Goal: Find specific page/section: Find specific page/section

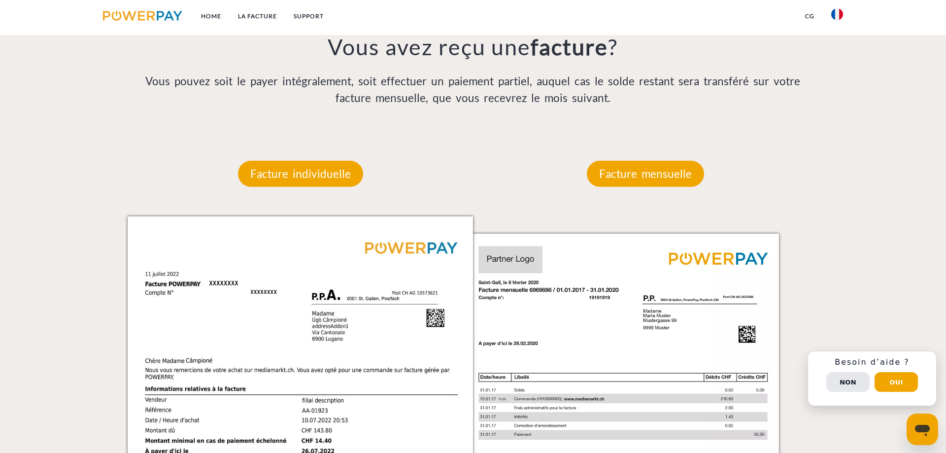
scroll to position [804, 0]
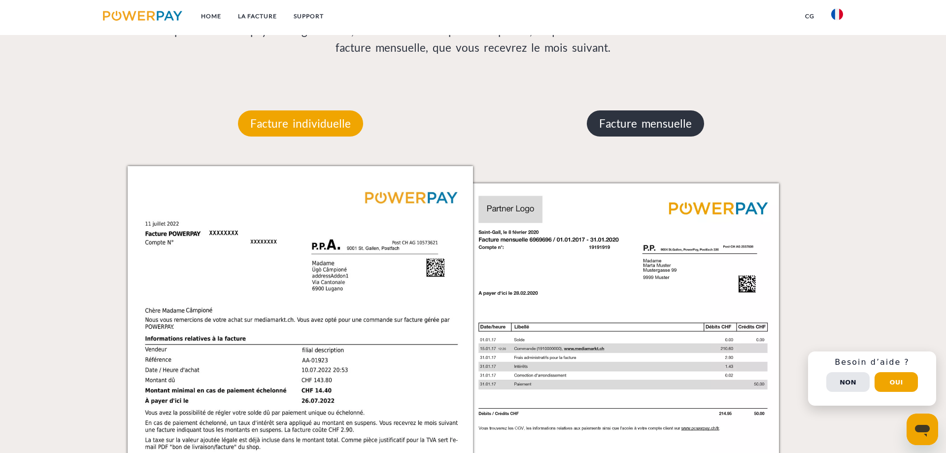
click at [651, 131] on p "Facture mensuelle" at bounding box center [645, 123] width 117 height 27
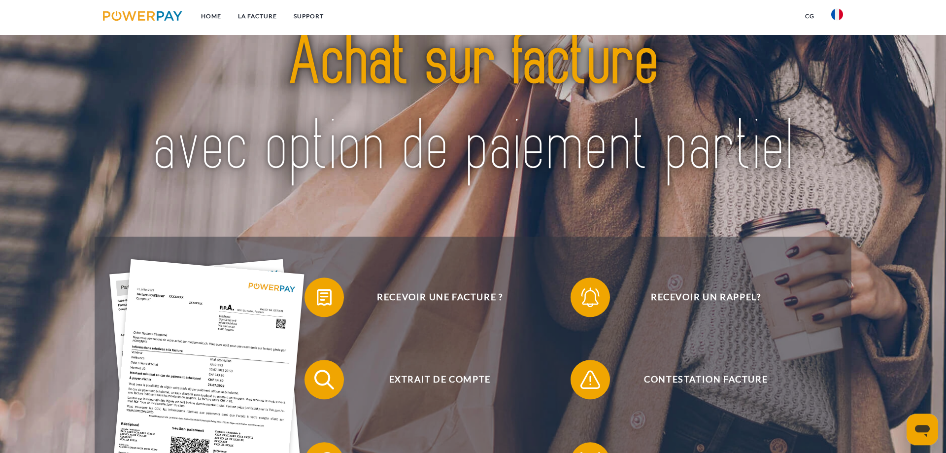
scroll to position [0, 0]
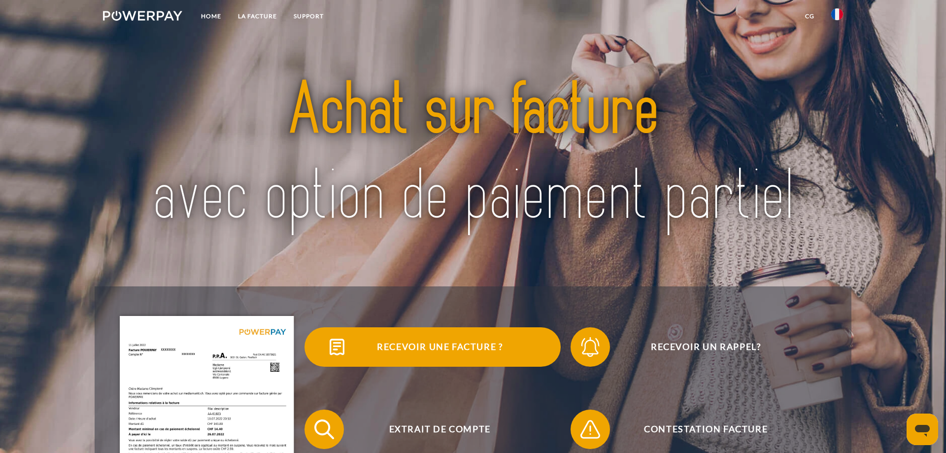
click at [326, 338] on span at bounding box center [322, 346] width 49 height 49
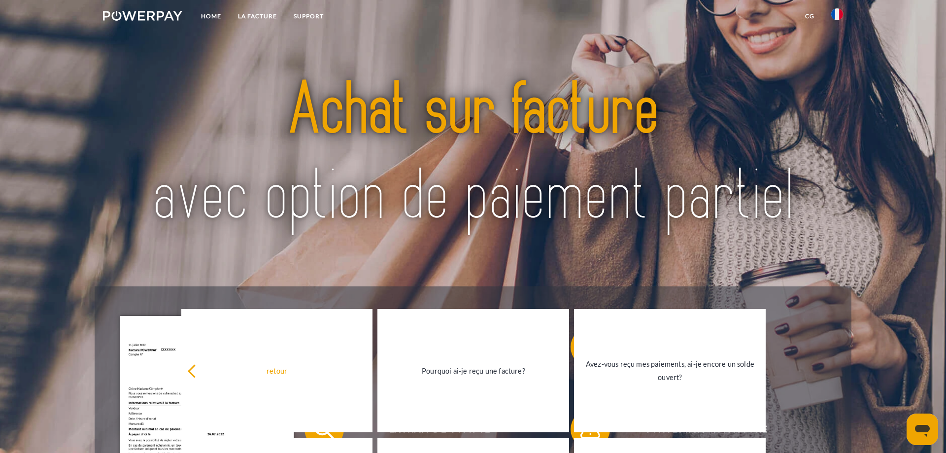
scroll to position [151, 0]
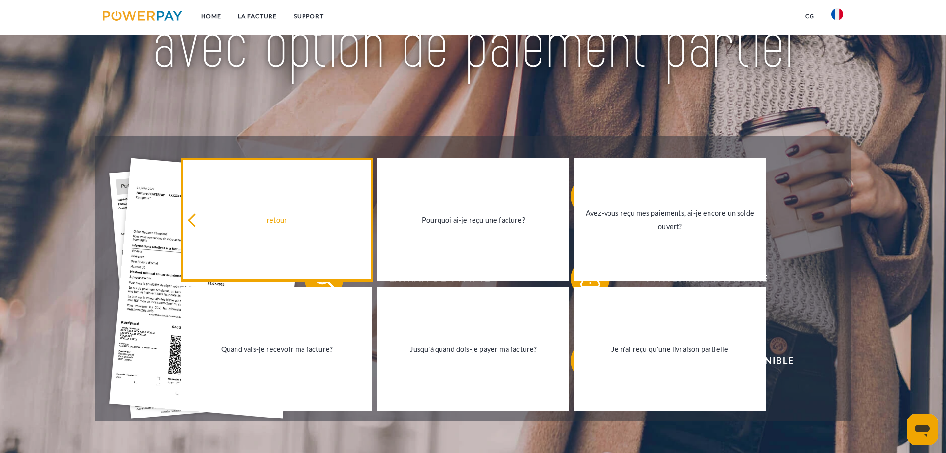
click at [190, 208] on link "retour" at bounding box center [277, 219] width 192 height 123
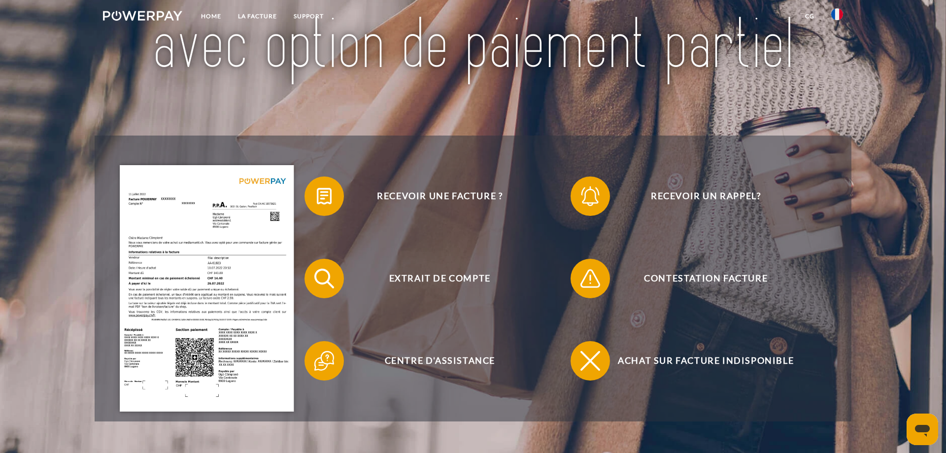
scroll to position [0, 0]
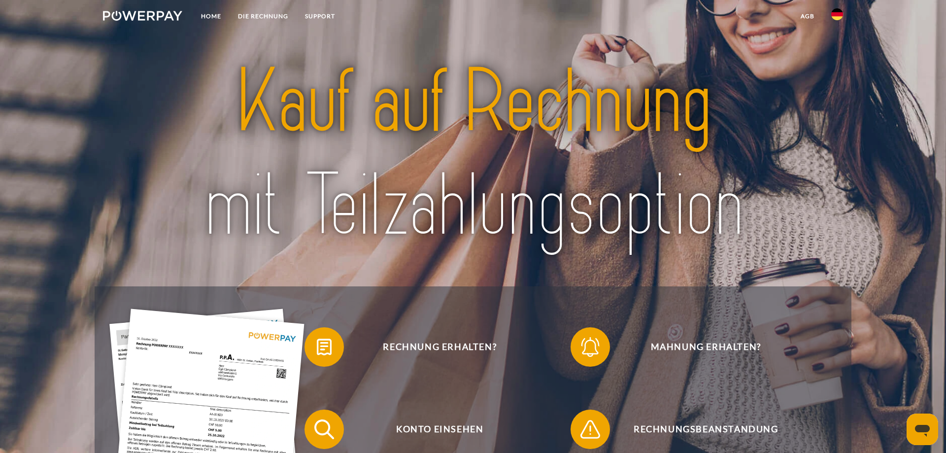
click at [838, 14] on img at bounding box center [838, 14] width 12 height 12
click at [835, 51] on img at bounding box center [838, 46] width 12 height 12
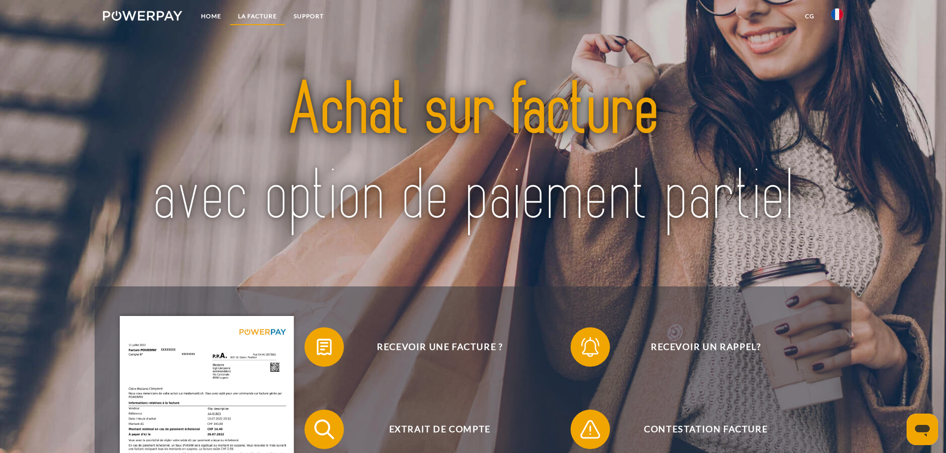
click at [252, 12] on link "LA FACTURE" at bounding box center [258, 16] width 56 height 18
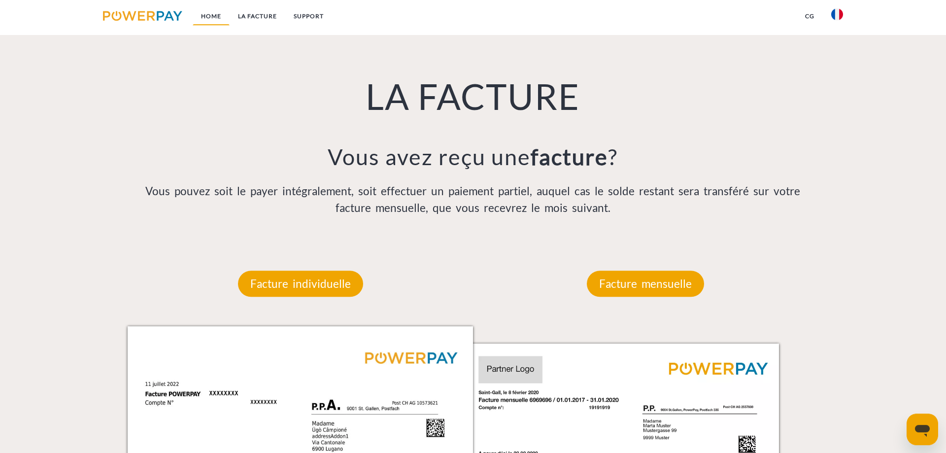
click at [225, 24] on link "Home" at bounding box center [211, 16] width 37 height 18
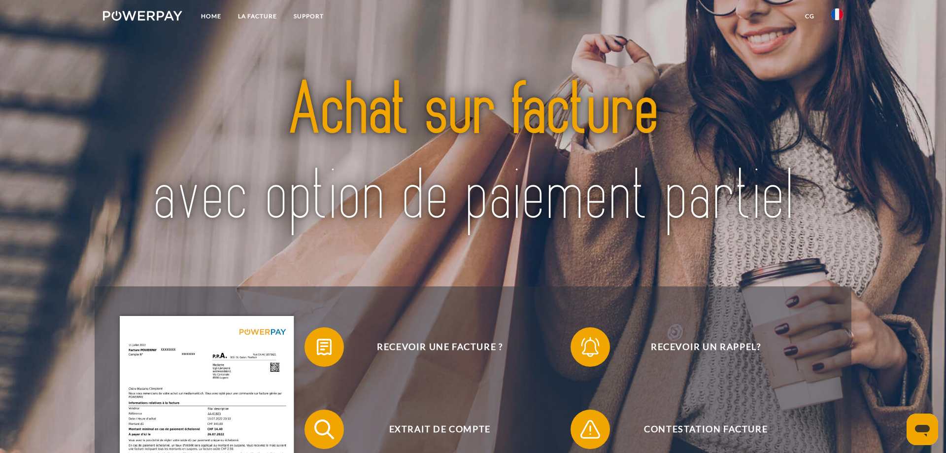
scroll to position [201, 0]
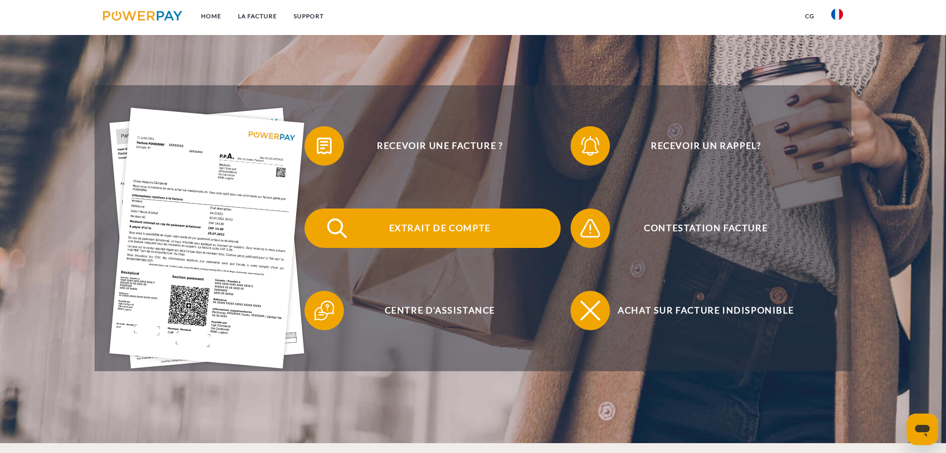
click at [324, 220] on span at bounding box center [322, 228] width 49 height 49
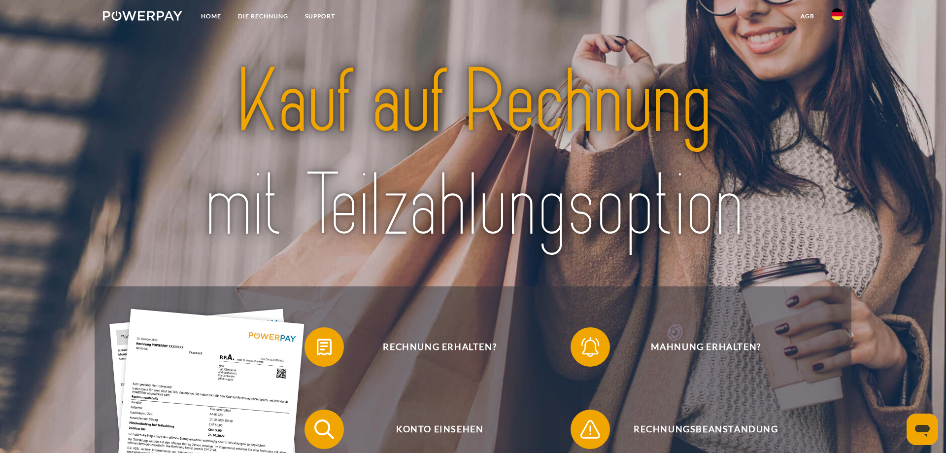
click at [831, 20] on link at bounding box center [837, 17] width 29 height 20
click at [833, 47] on img at bounding box center [838, 46] width 12 height 12
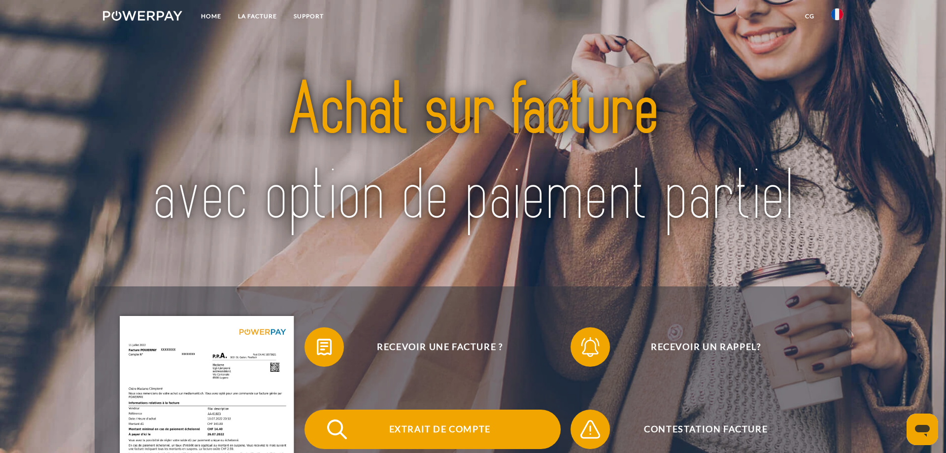
click at [315, 413] on span at bounding box center [322, 429] width 49 height 49
